Goal: Task Accomplishment & Management: Use online tool/utility

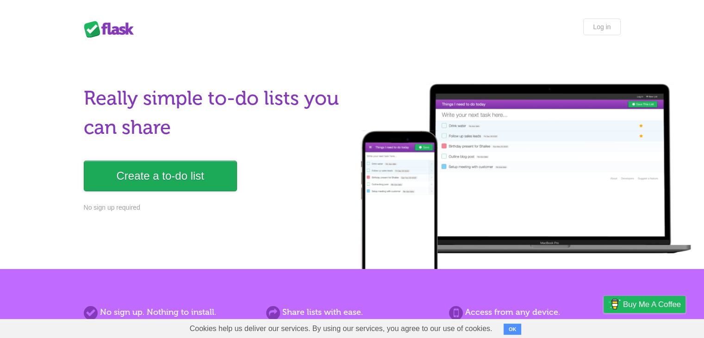
click at [174, 182] on link "Create a to-do list" at bounding box center [160, 176] width 153 height 31
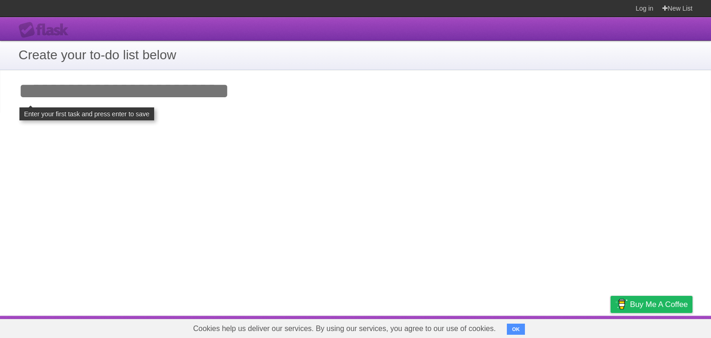
click at [91, 88] on input "Add your first task" at bounding box center [355, 91] width 711 height 43
type input "*"
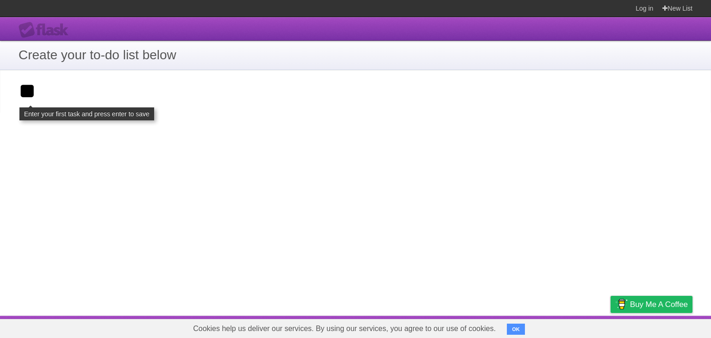
type input "**"
click input "**********" at bounding box center [0, 0] width 0 height 0
click at [663, 304] on span "Buy me a coffee" at bounding box center [659, 304] width 58 height 16
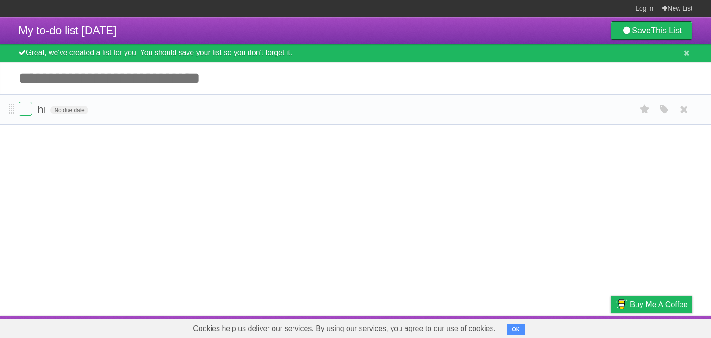
click at [213, 104] on form "hi No due date White Red Blue Green Purple Orange" at bounding box center [356, 109] width 674 height 15
click at [18, 111] on li "hi No due date White Red Blue Green Purple Orange" at bounding box center [355, 109] width 711 height 30
click at [22, 110] on label at bounding box center [26, 109] width 14 height 14
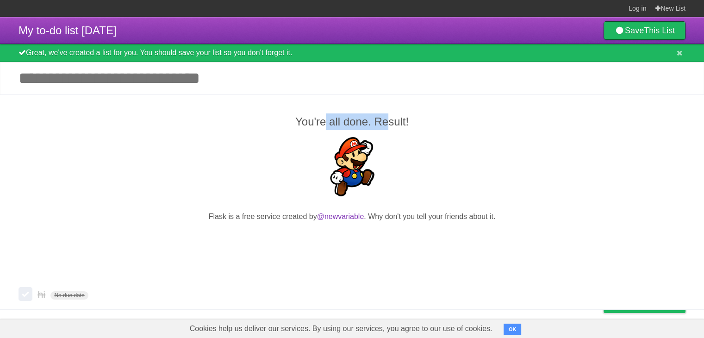
drag, startPoint x: 336, startPoint y: 123, endPoint x: 405, endPoint y: 133, distance: 69.7
click at [391, 125] on h2 "You're all done. Result!" at bounding box center [352, 121] width 667 height 17
click at [435, 141] on p at bounding box center [352, 168] width 667 height 62
click at [79, 50] on div "Great, we've created a list for you. You should save your list so you don't for…" at bounding box center [352, 53] width 704 height 18
click at [60, 80] on input "Add another task" at bounding box center [352, 78] width 704 height 32
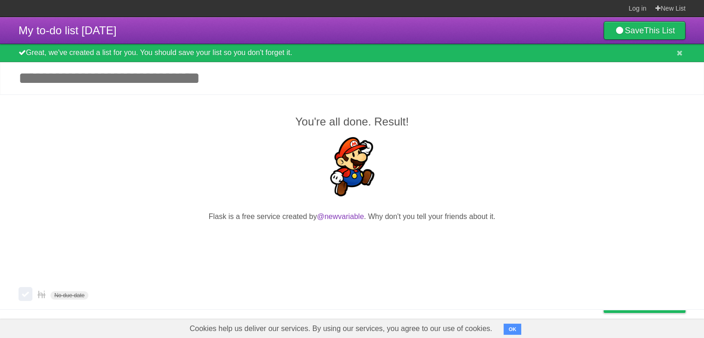
click at [124, 80] on input "Add another task" at bounding box center [352, 78] width 704 height 32
drag, startPoint x: 43, startPoint y: 273, endPoint x: 50, endPoint y: 328, distance: 55.6
click at [43, 307] on section "You're all done. Result! Flask is a free service created by @newvariable . Why …" at bounding box center [352, 201] width 704 height 215
click at [123, 290] on form "hi No due date White Red Blue Green Purple Orange" at bounding box center [352, 294] width 667 height 15
drag, startPoint x: 41, startPoint y: 293, endPoint x: 109, endPoint y: 297, distance: 68.6
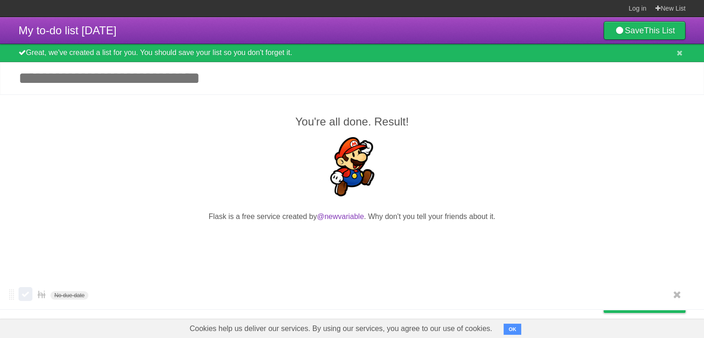
click at [108, 297] on form "hi No due date White Red Blue Green Purple Orange" at bounding box center [352, 294] width 667 height 15
click at [139, 299] on form "hi No due date White Red Blue Green Purple Orange" at bounding box center [352, 294] width 667 height 15
drag, startPoint x: 629, startPoint y: 117, endPoint x: 650, endPoint y: 108, distance: 22.4
drag, startPoint x: 650, startPoint y: 108, endPoint x: 678, endPoint y: 87, distance: 34.4
drag, startPoint x: 678, startPoint y: 87, endPoint x: 676, endPoint y: 114, distance: 26.9
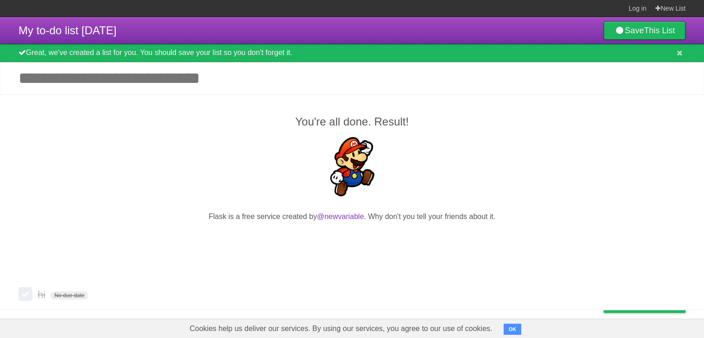
drag, startPoint x: 676, startPoint y: 114, endPoint x: 681, endPoint y: 102, distance: 13.5
click at [681, 102] on div "You're all done. Result! Flask is a free service created by @newvariable . Why …" at bounding box center [352, 187] width 704 height 186
